Goal: Find specific page/section: Find specific page/section

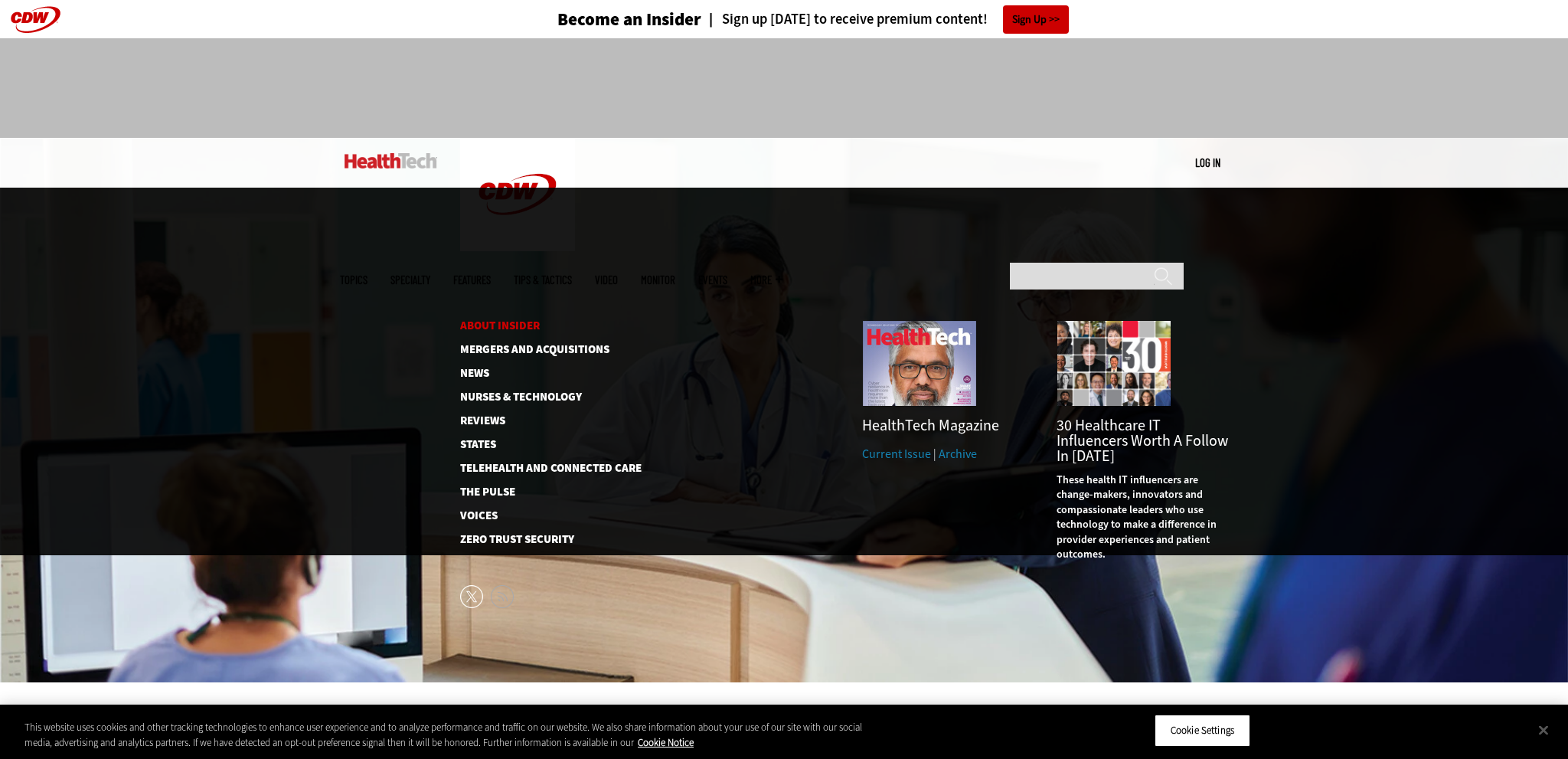
click at [526, 320] on link "About Insider" at bounding box center [538, 325] width 157 height 11
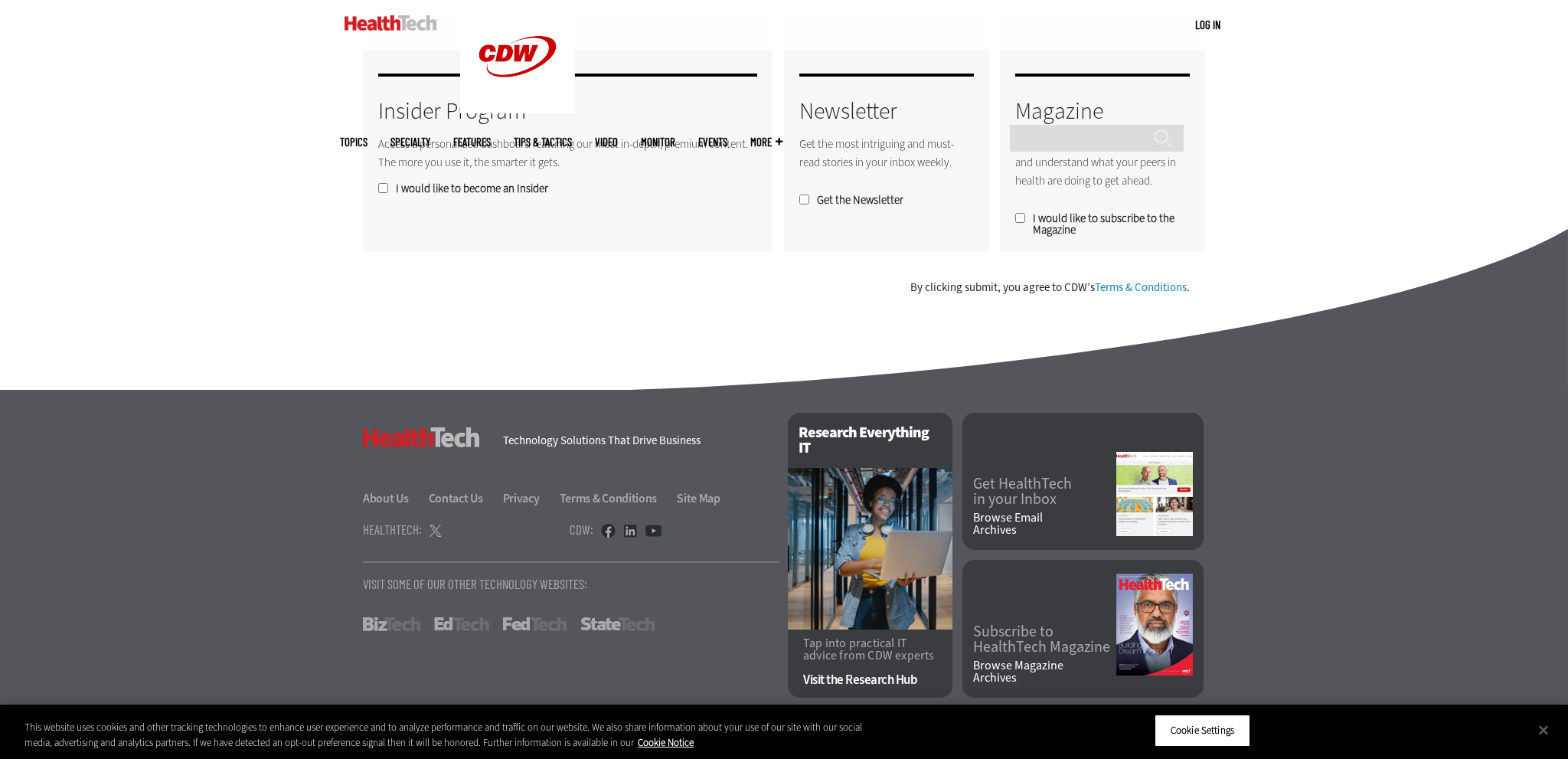
scroll to position [1263, 0]
click at [393, 495] on link "About Us" at bounding box center [394, 498] width 64 height 16
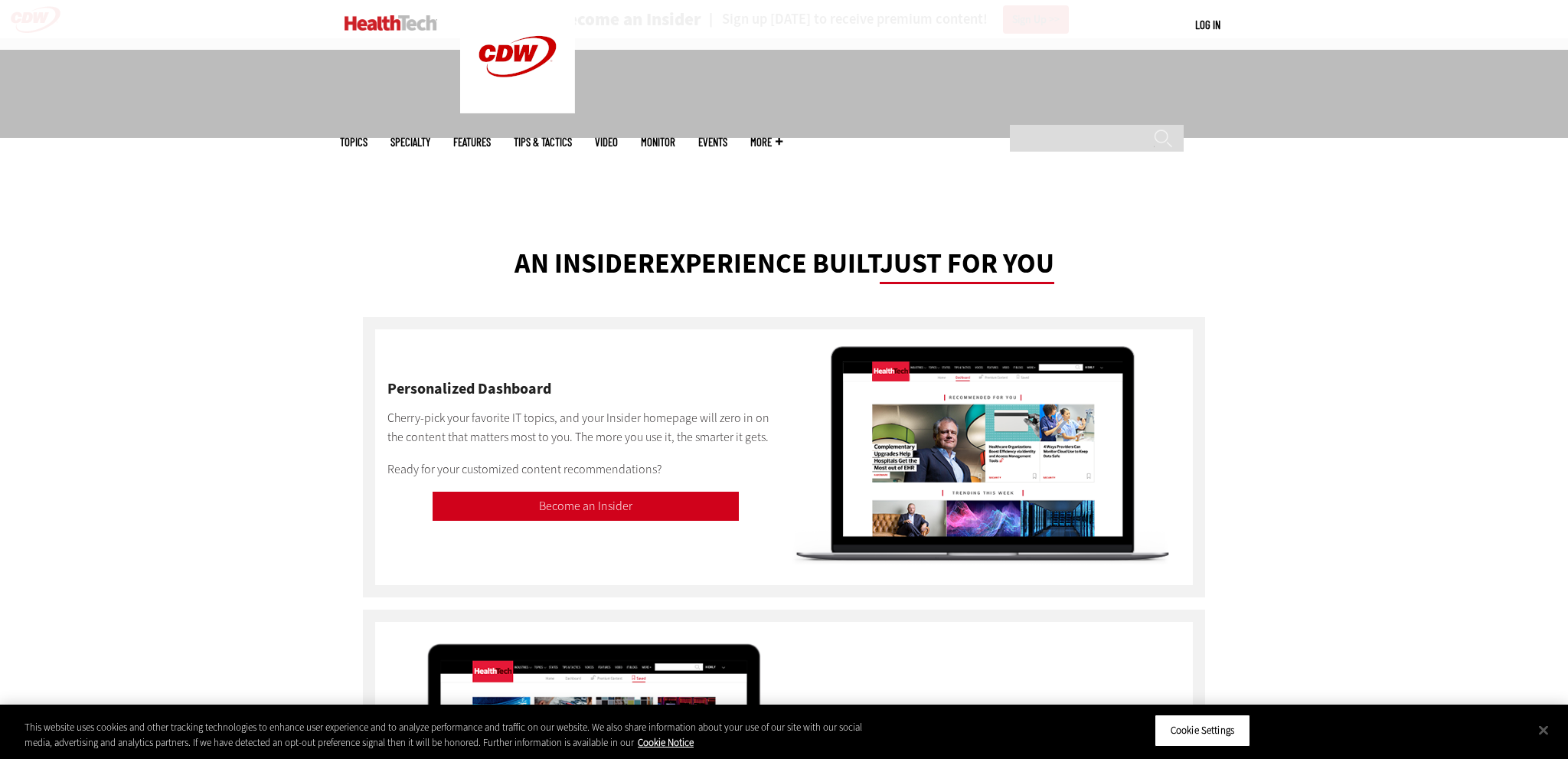
scroll to position [1263, 0]
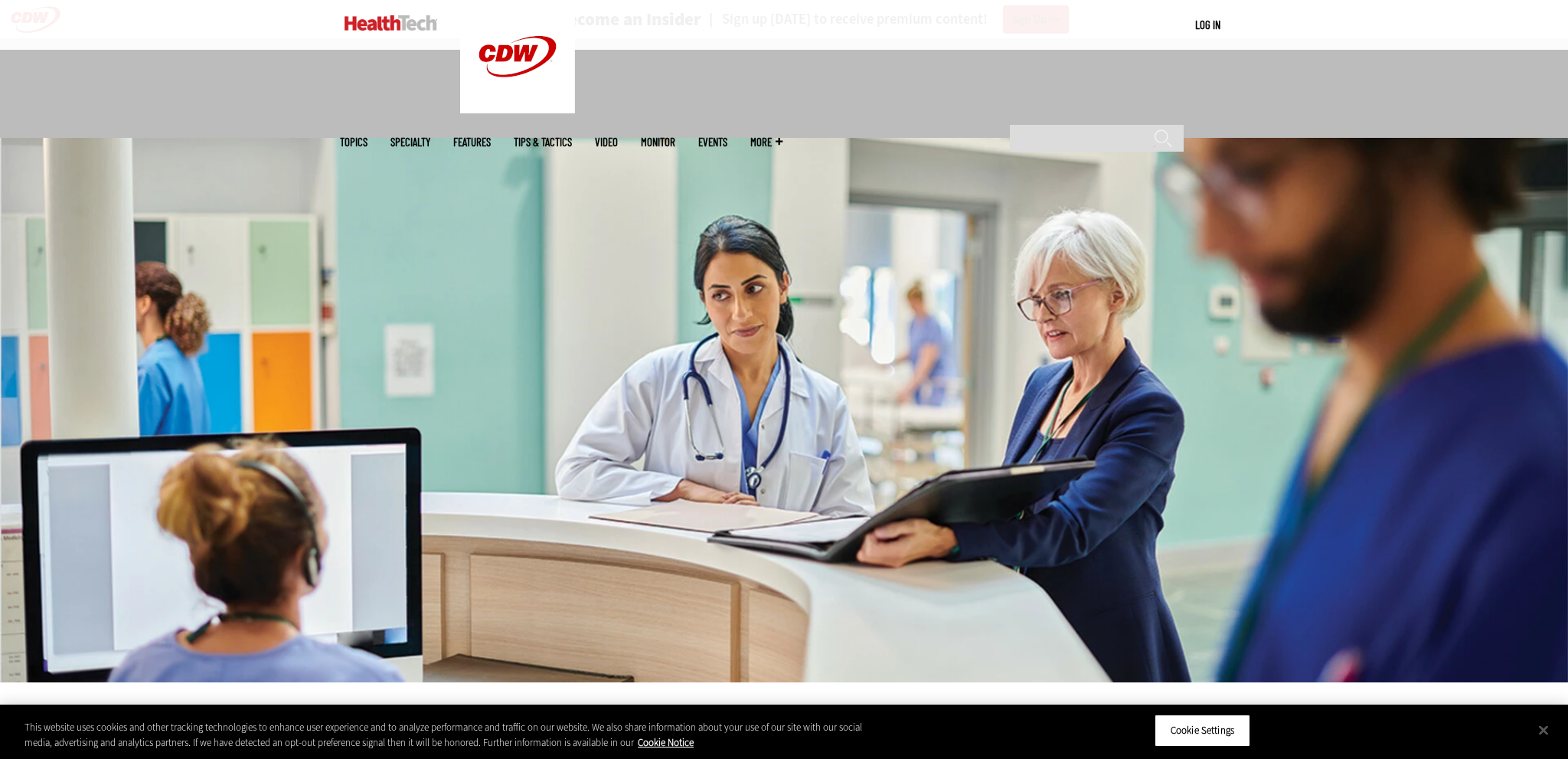
scroll to position [323, 0]
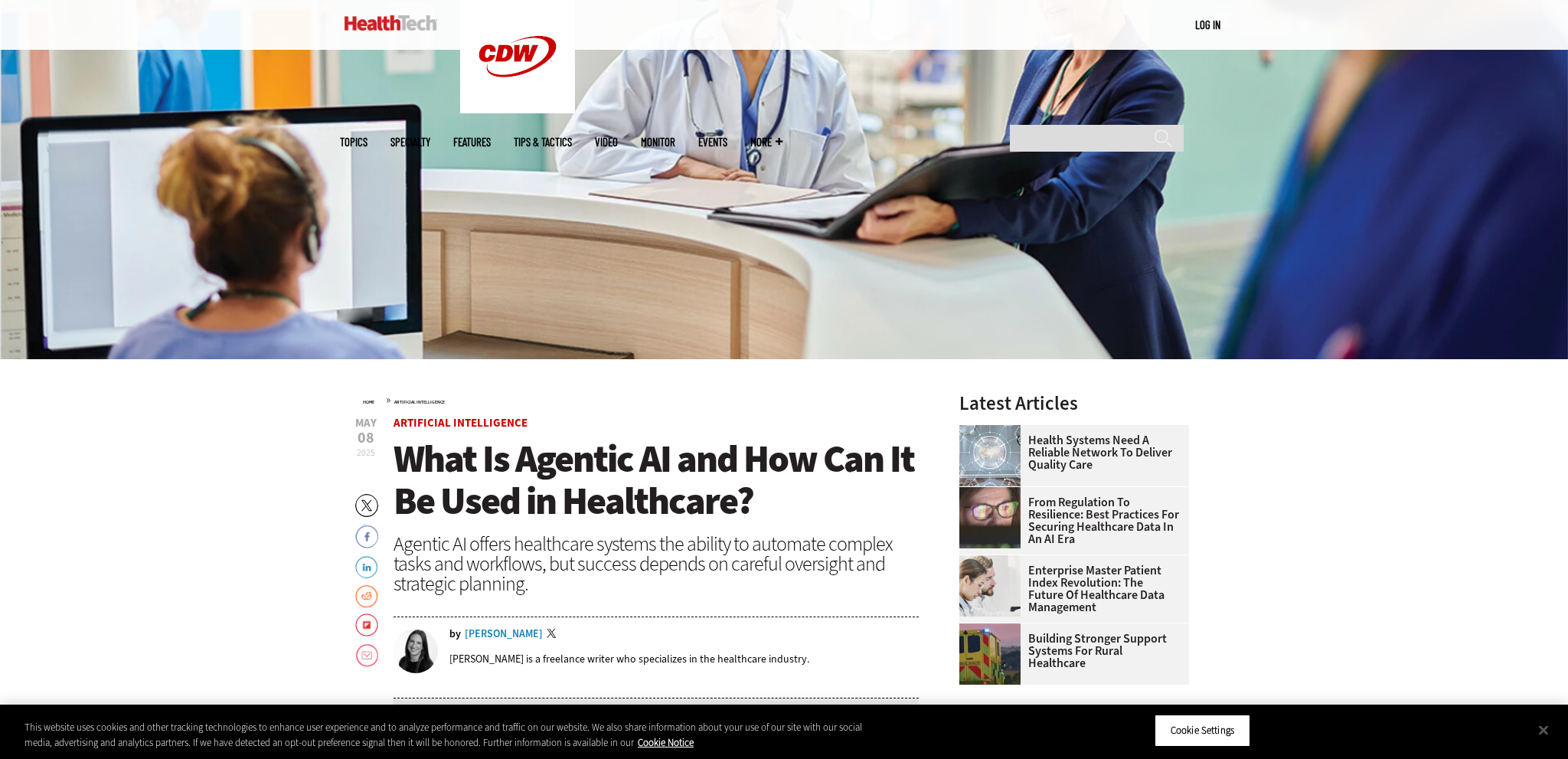
click at [494, 632] on div "[PERSON_NAME]" at bounding box center [504, 635] width 78 height 11
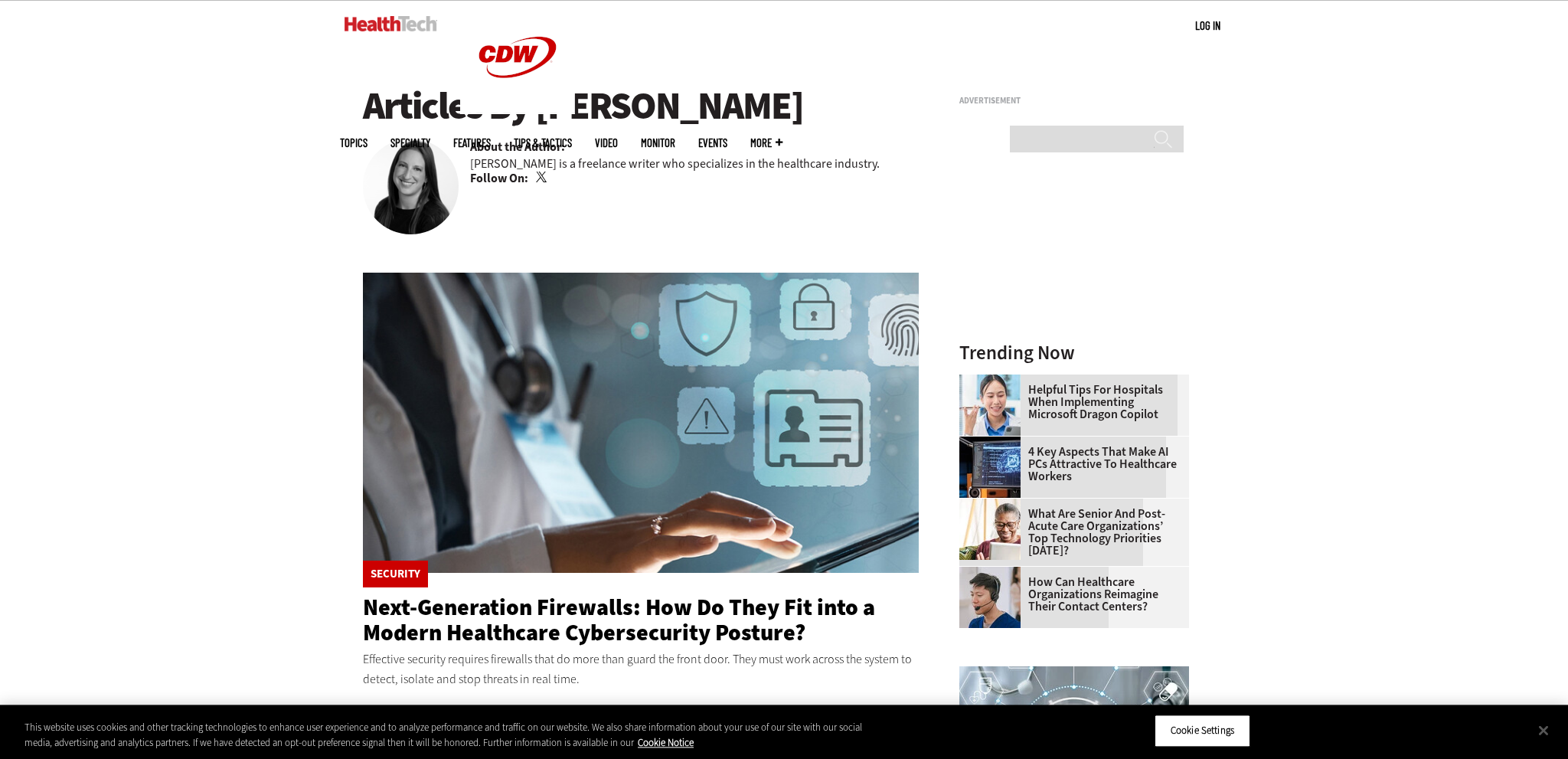
scroll to position [161, 0]
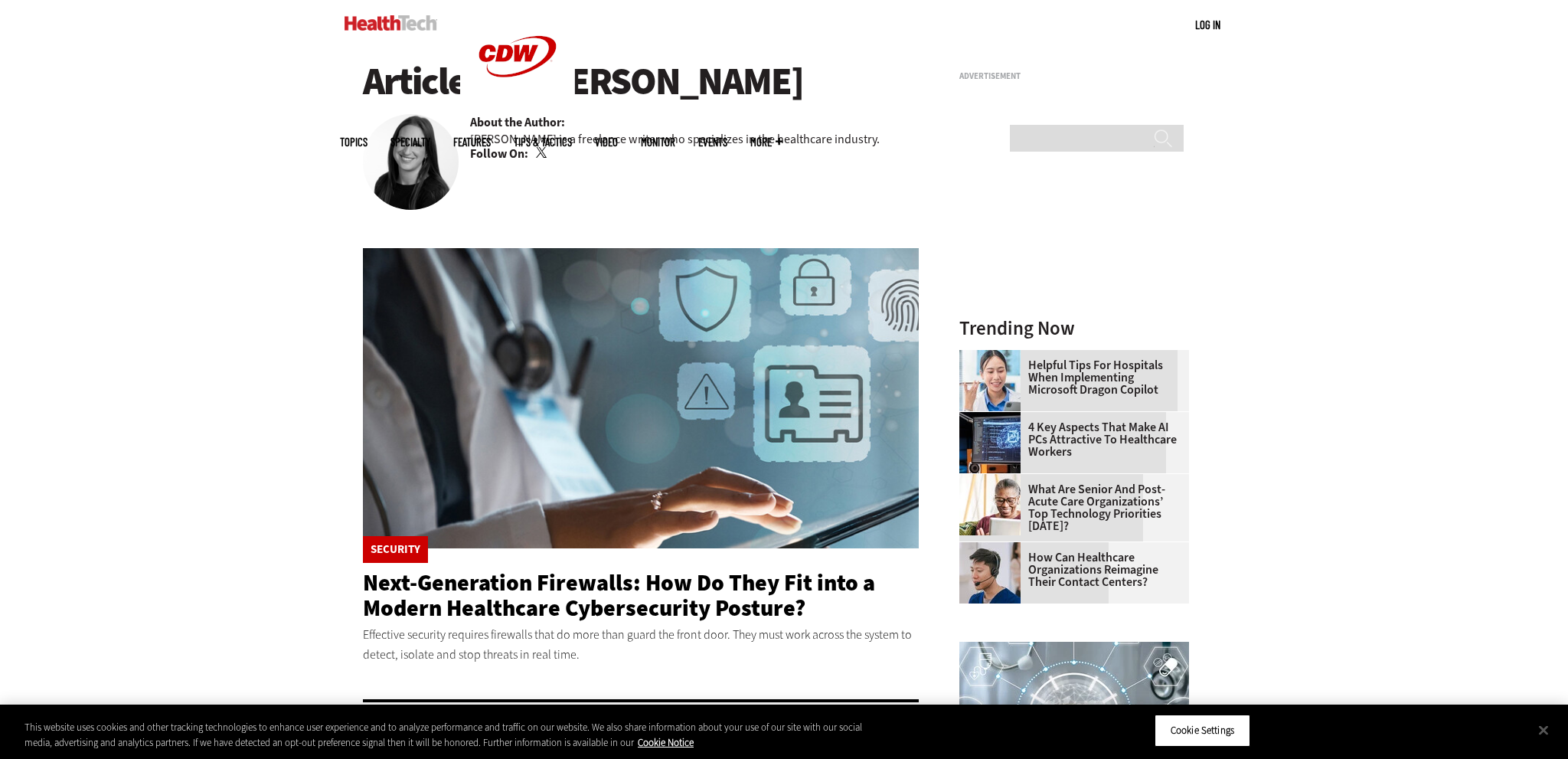
drag, startPoint x: 561, startPoint y: 86, endPoint x: 818, endPoint y: 96, distance: 257.2
click at [818, 96] on h1 "Articles By [PERSON_NAME]" at bounding box center [640, 82] width 556 height 42
copy h1 "[PERSON_NAME]"
